Goal: Find specific page/section: Find specific page/section

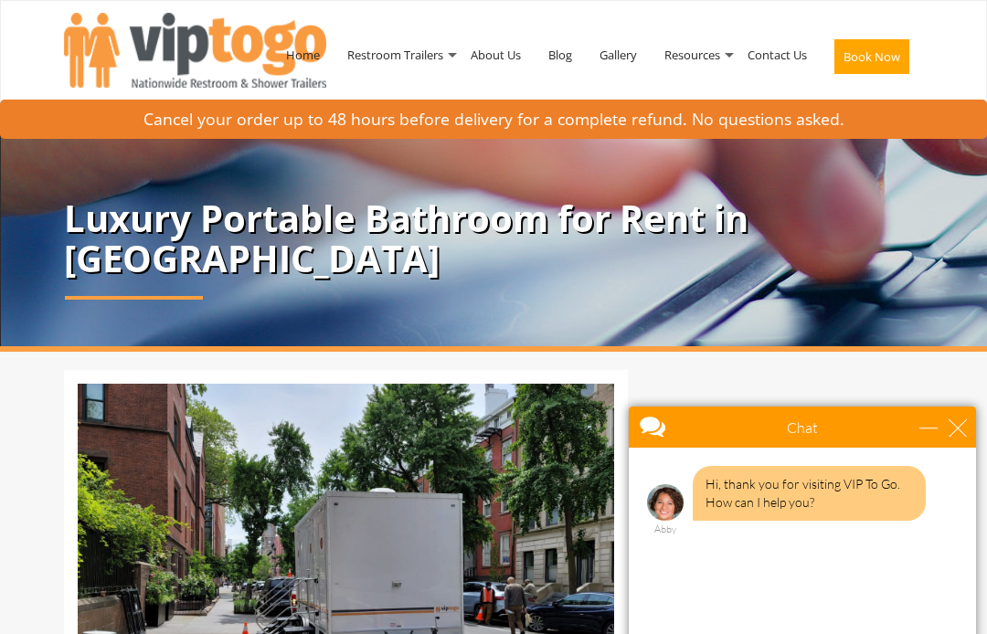
click at [625, 63] on link "Gallery" at bounding box center [618, 54] width 65 height 95
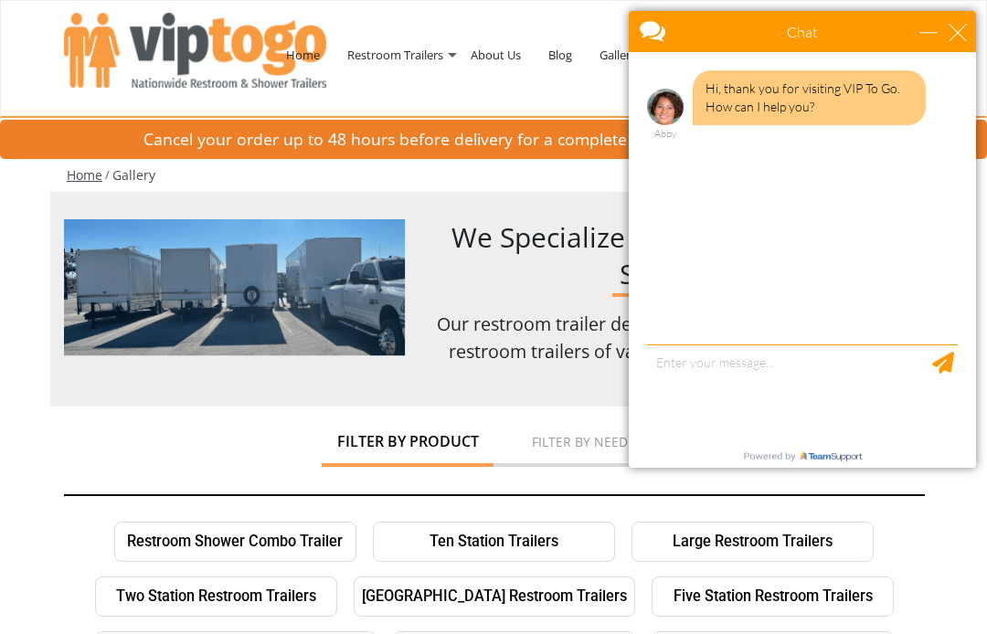
click at [897, 539] on ul "Restroom Shower Combo Trailer Ten Station Trailers Large Restroom Trailers Two …" at bounding box center [493, 624] width 859 height 219
click at [956, 29] on div "close" at bounding box center [958, 32] width 18 height 18
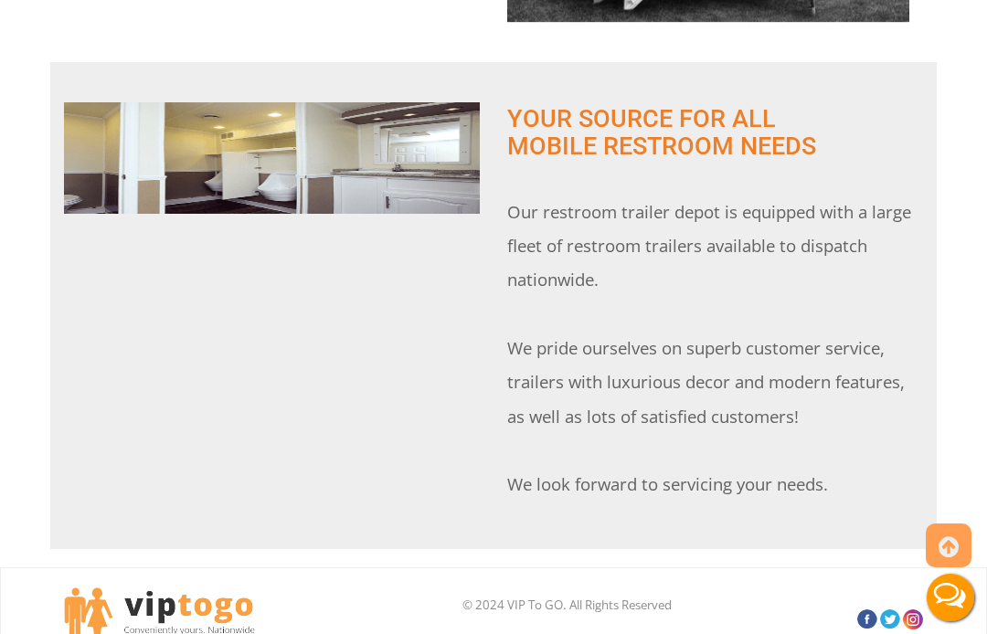
scroll to position [4459, 0]
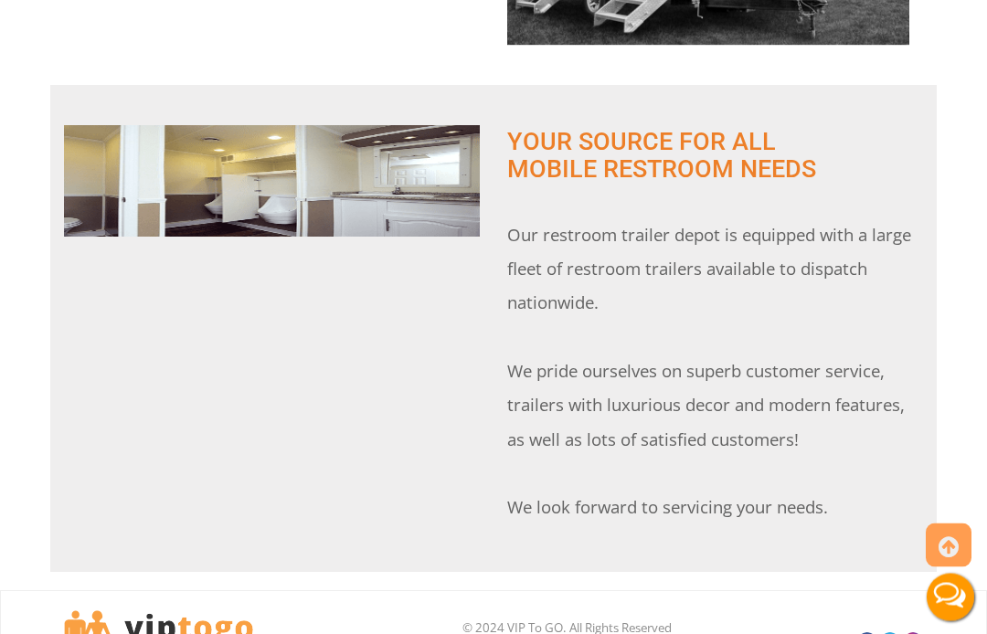
click at [255, 180] on img at bounding box center [272, 181] width 416 height 137
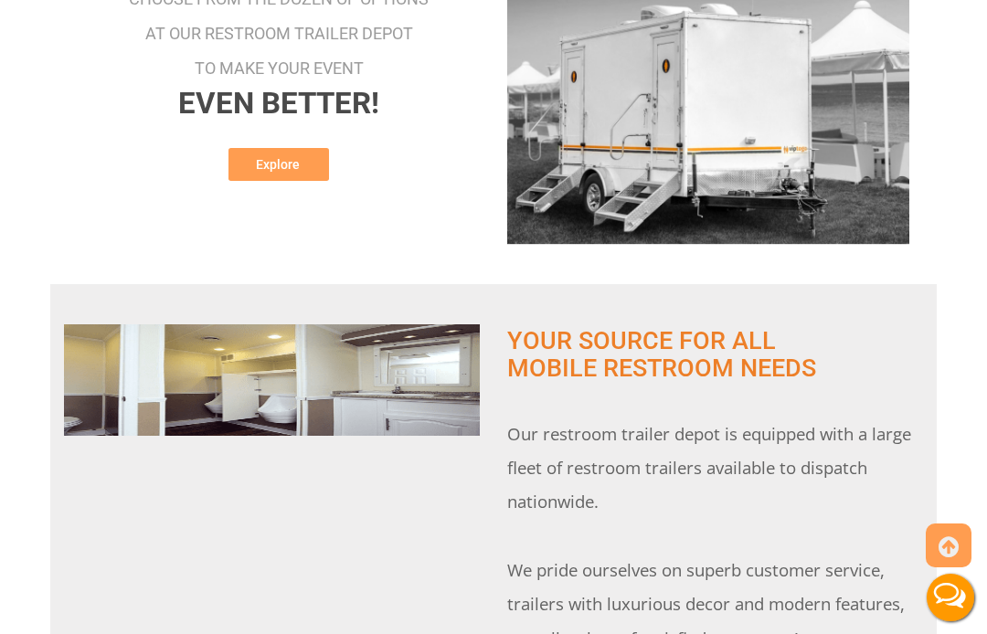
scroll to position [4250, 0]
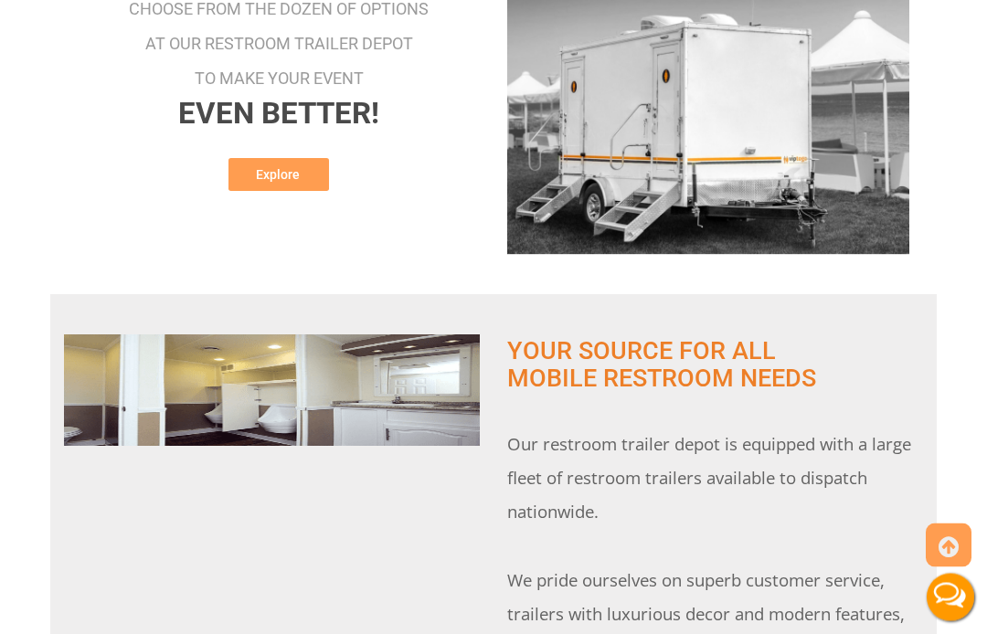
click at [452, 390] on img at bounding box center [272, 391] width 416 height 137
click at [453, 389] on img at bounding box center [272, 391] width 416 height 137
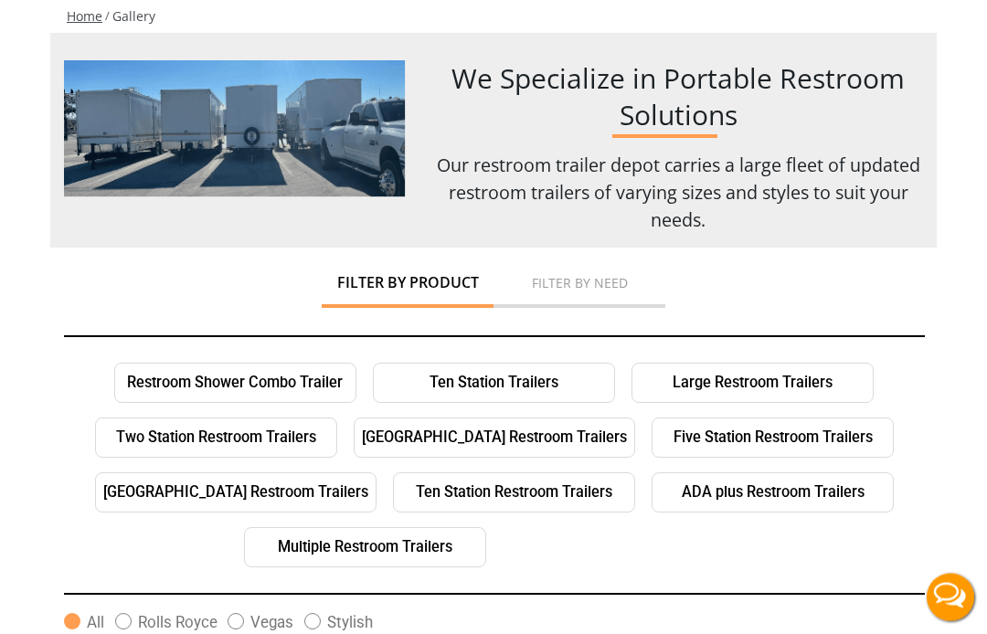
scroll to position [0, 0]
